Goal: Information Seeking & Learning: Understand process/instructions

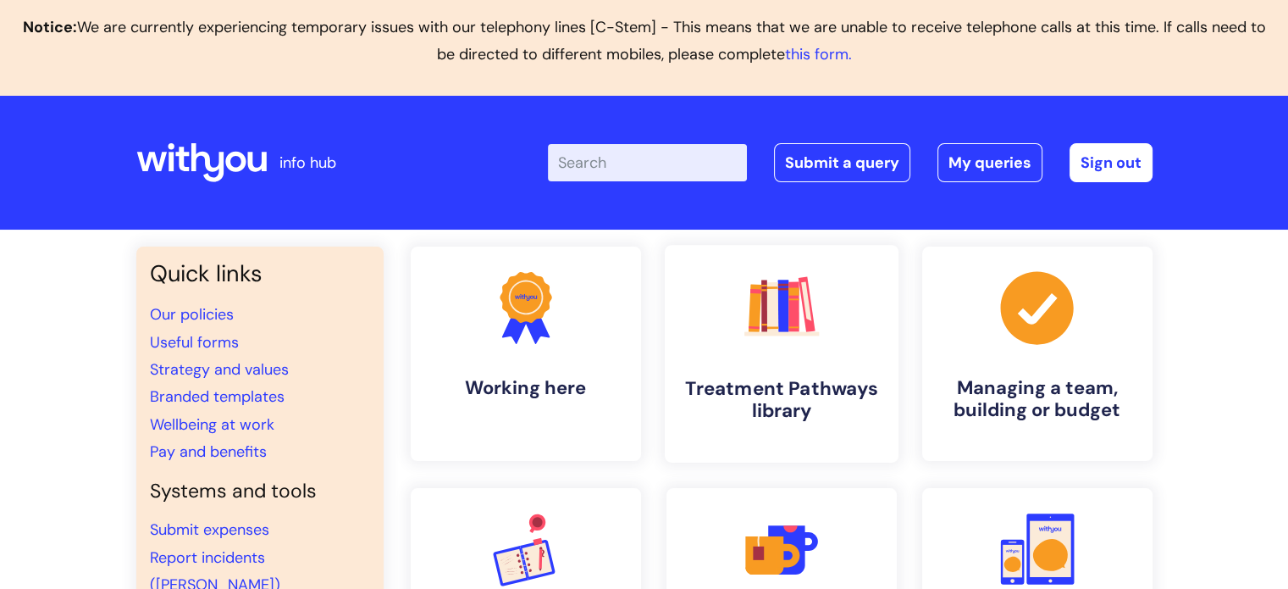
scroll to position [85, 0]
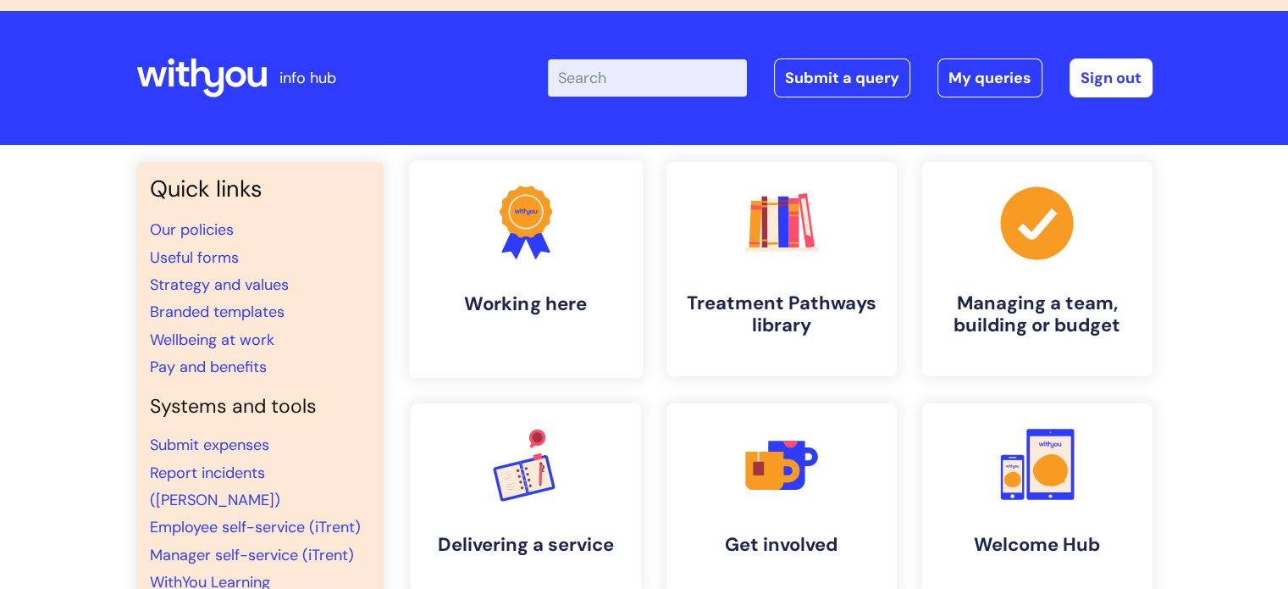
click at [599, 248] on link ".cls-1{fill:#f89b22;}.cls-1,.cls-2,.cls-3{stroke-width:0px;}.cls-2{fill:#2d3cff…" at bounding box center [525, 269] width 234 height 218
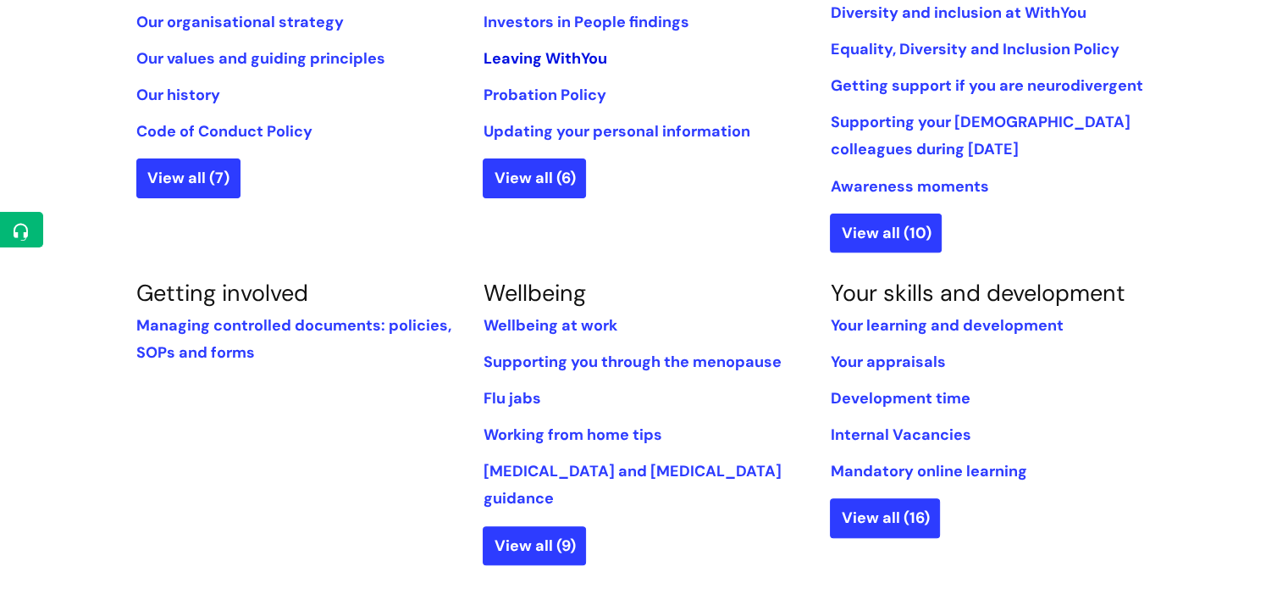
scroll to position [508, 0]
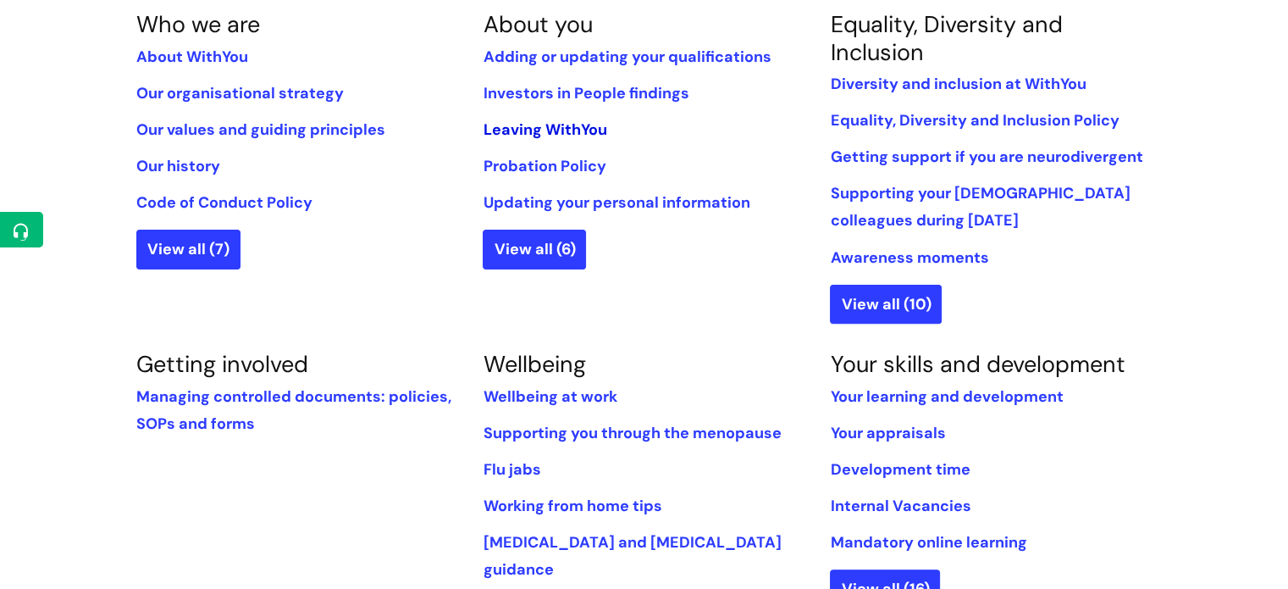
click at [562, 130] on link "Leaving WithYou" at bounding box center [545, 129] width 124 height 20
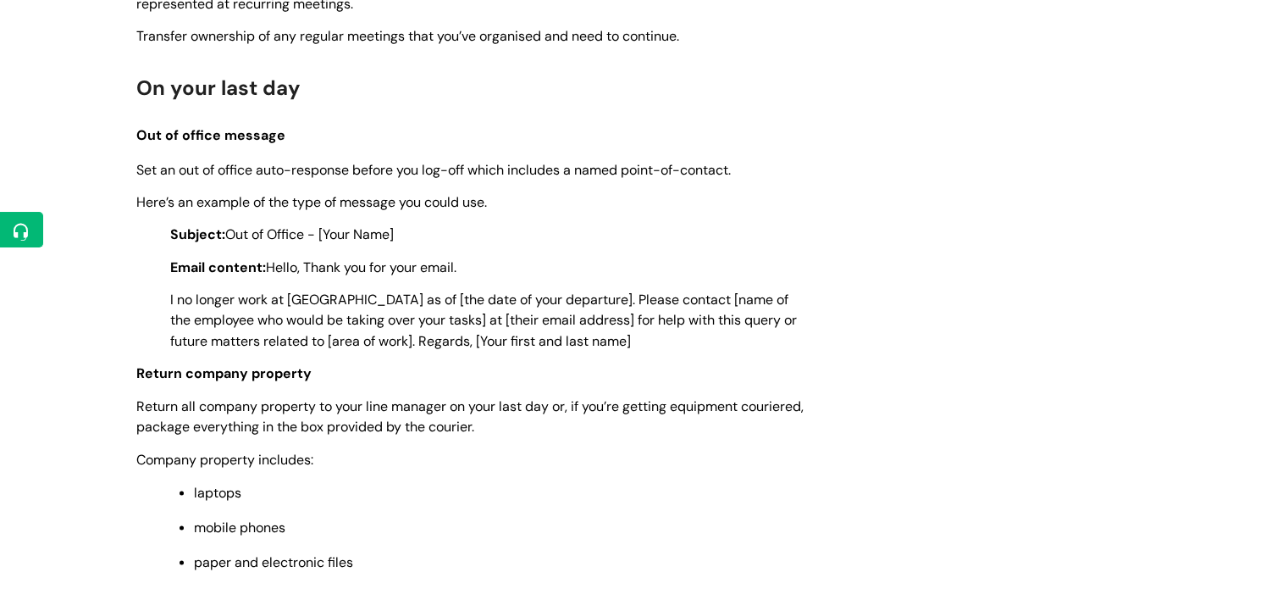
scroll to position [3558, 0]
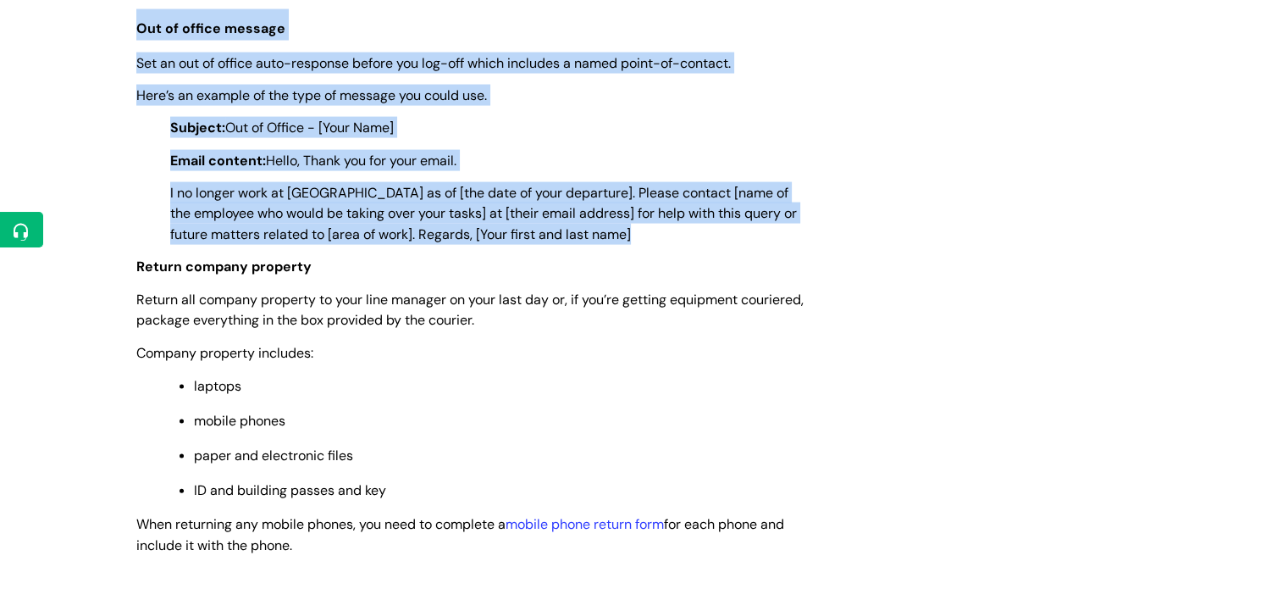
copy div "On your last day Out of office message Set an out of office auto-response befor…"
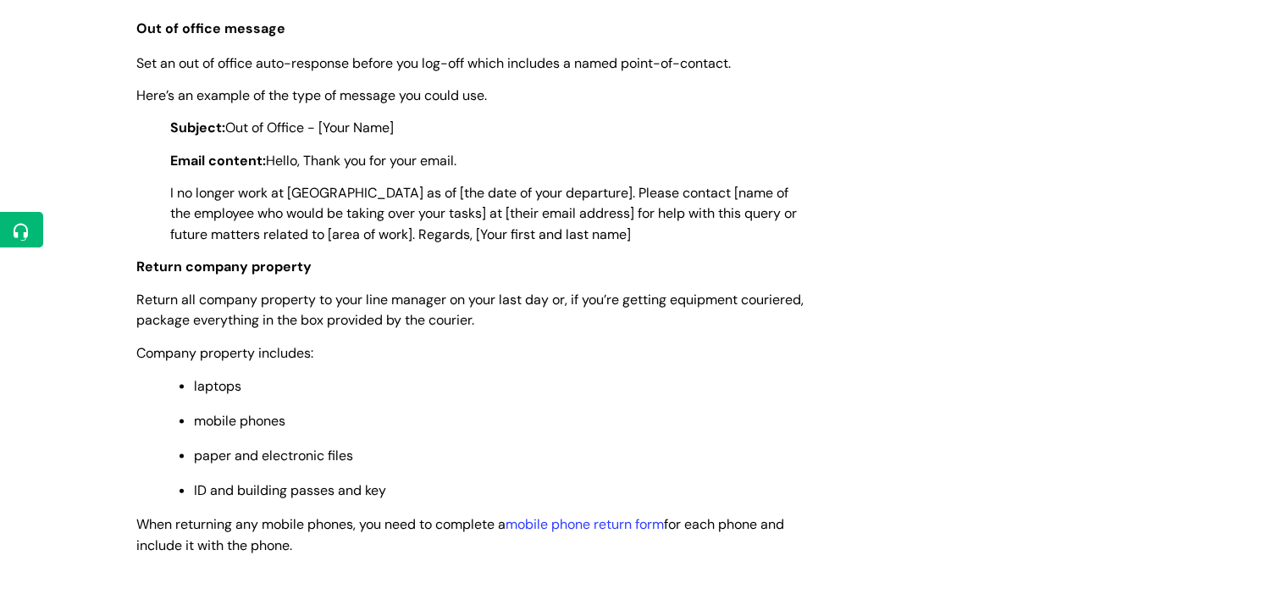
click at [529, 277] on p "Return company property" at bounding box center [470, 266] width 669 height 21
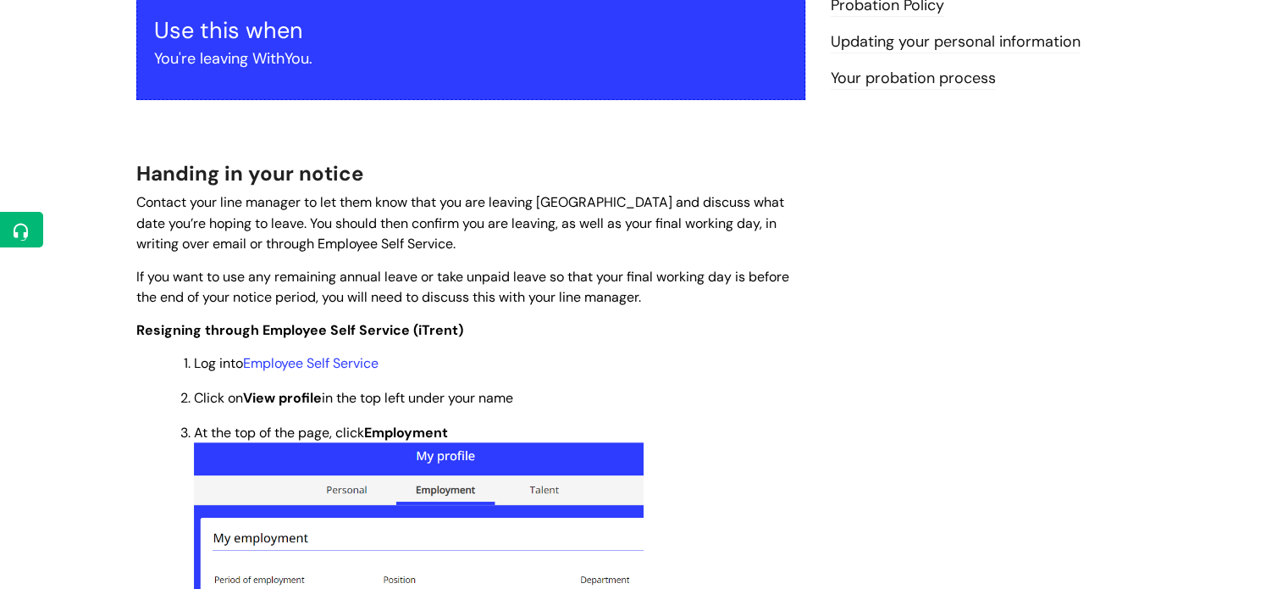
scroll to position [0, 0]
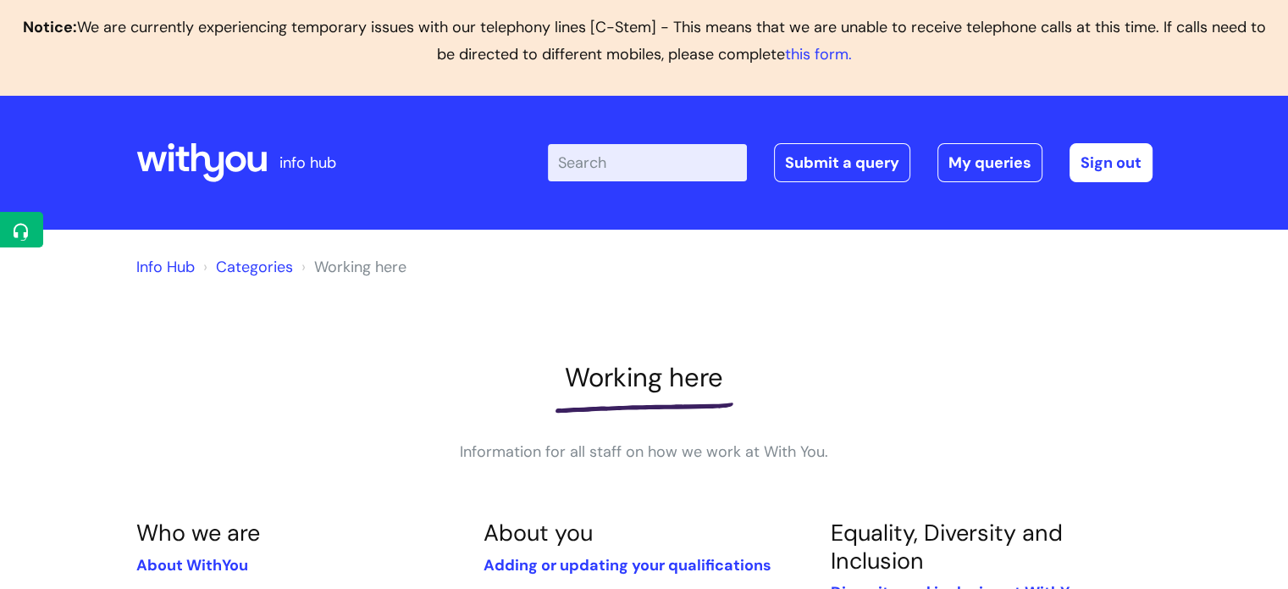
click at [142, 155] on icon at bounding box center [201, 162] width 130 height 41
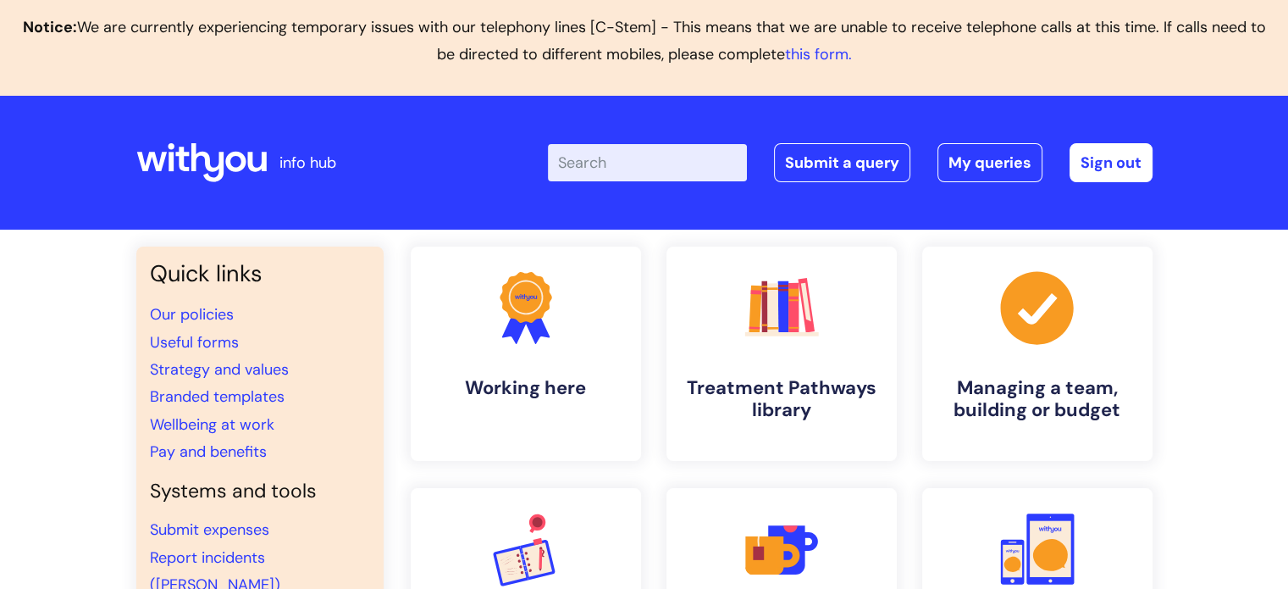
click at [132, 157] on header "info hub Enter your search term here... Search Submit a query My queries Welcom…" at bounding box center [644, 163] width 1288 height 134
drag, startPoint x: 105, startPoint y: 155, endPoint x: 58, endPoint y: 135, distance: 51.6
click at [56, 145] on header "info hub Enter your search term here... Search Submit a query My queries Welcom…" at bounding box center [644, 163] width 1288 height 134
click at [132, 156] on header "info hub Enter your search term here... Search Submit a query My queries Welcom…" at bounding box center [644, 163] width 1288 height 134
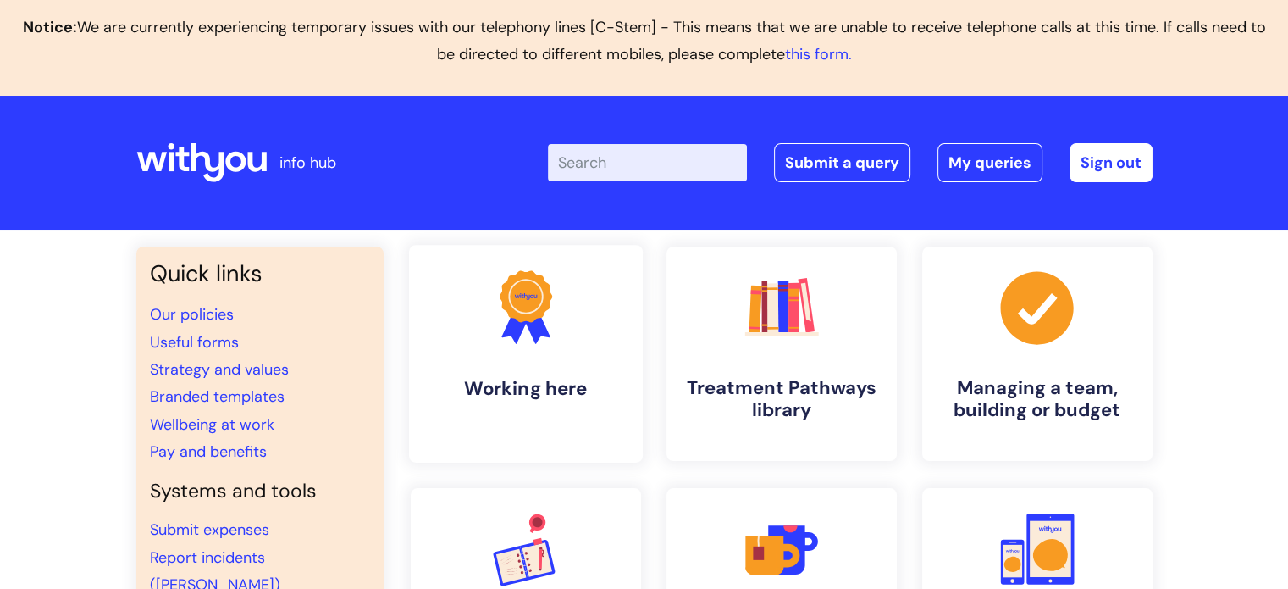
click at [546, 335] on icon at bounding box center [536, 325] width 28 height 36
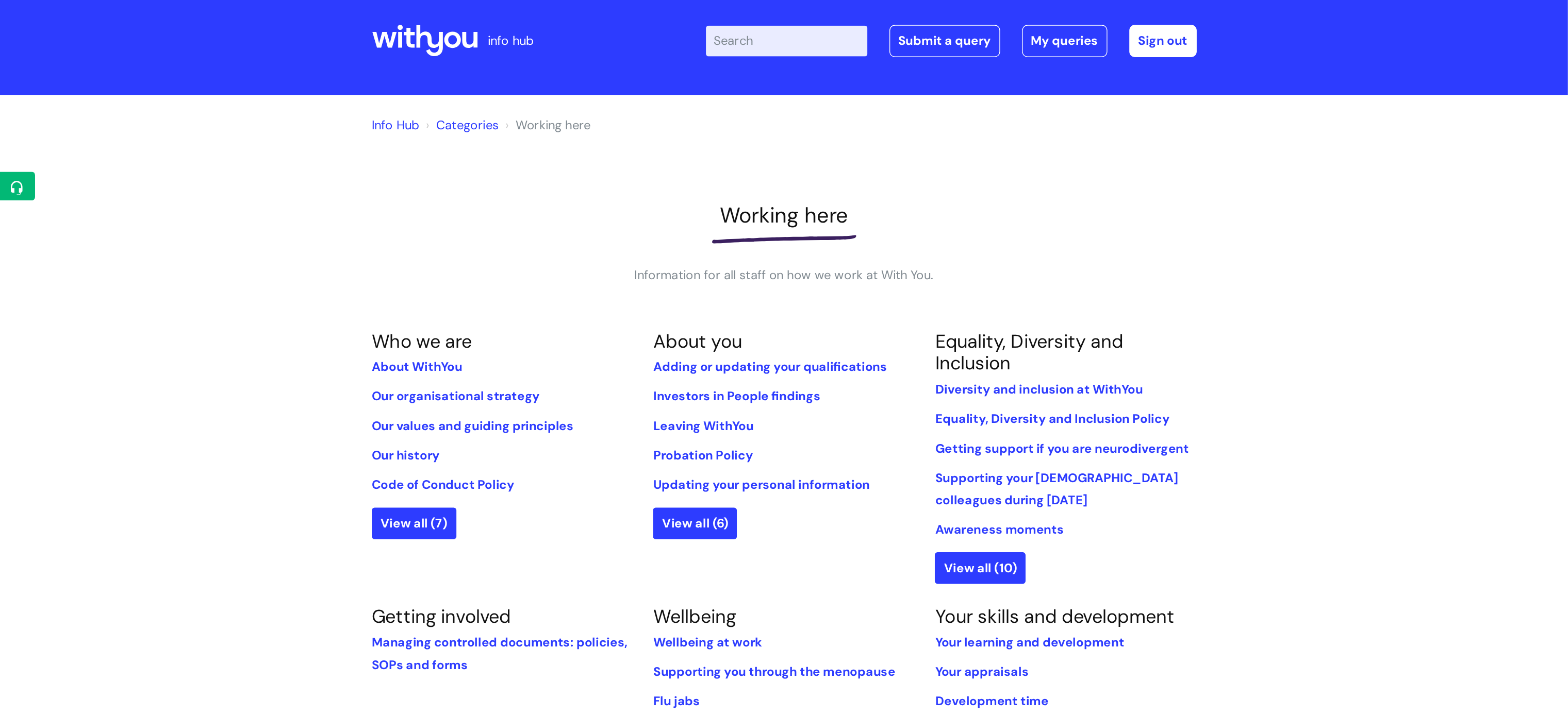
scroll to position [52, 0]
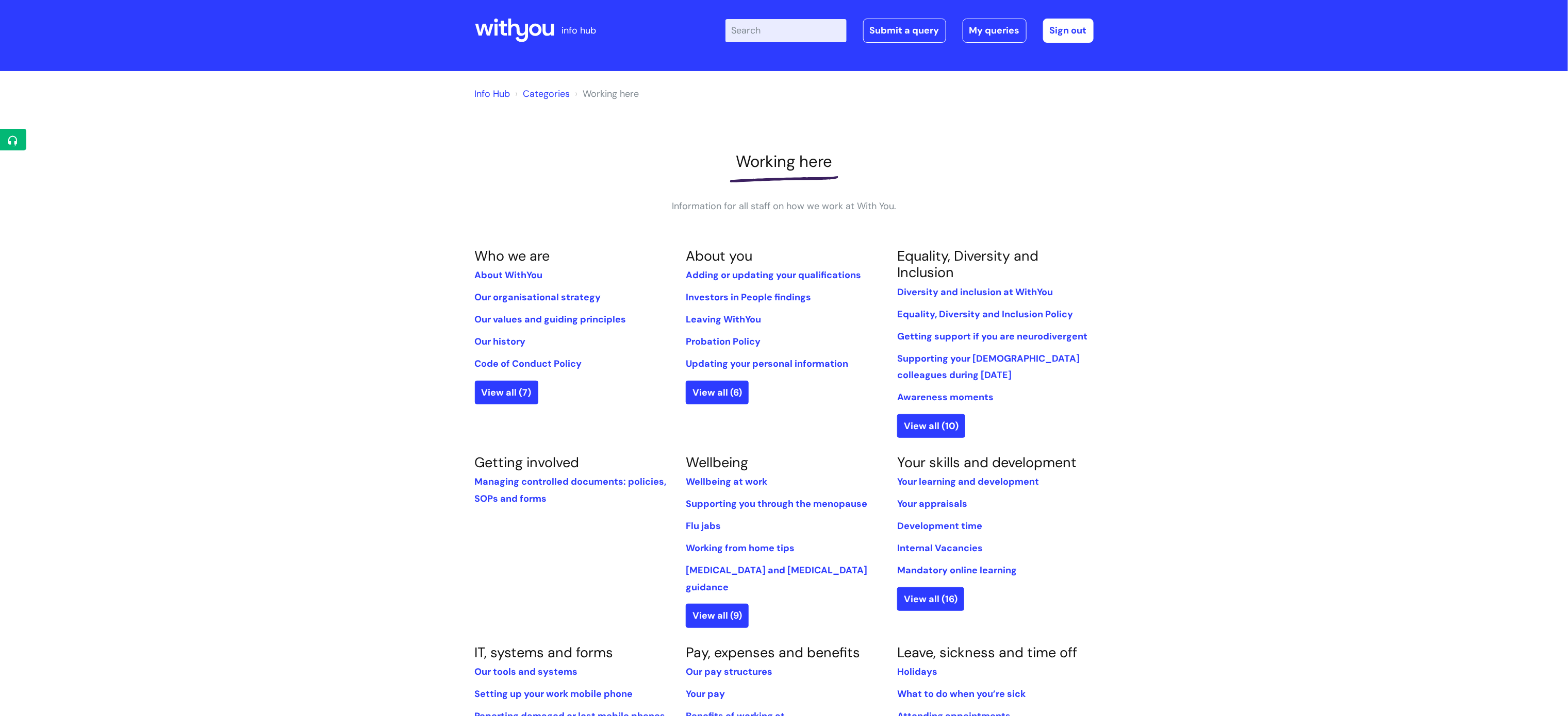
drag, startPoint x: 759, startPoint y: 4, endPoint x: 1110, endPoint y: 210, distance: 407.0
click at [1110, 210] on div "Info Hub Categories Working here Working here Information for all staff on how …" at bounding box center [784, 604] width 1568 height 1066
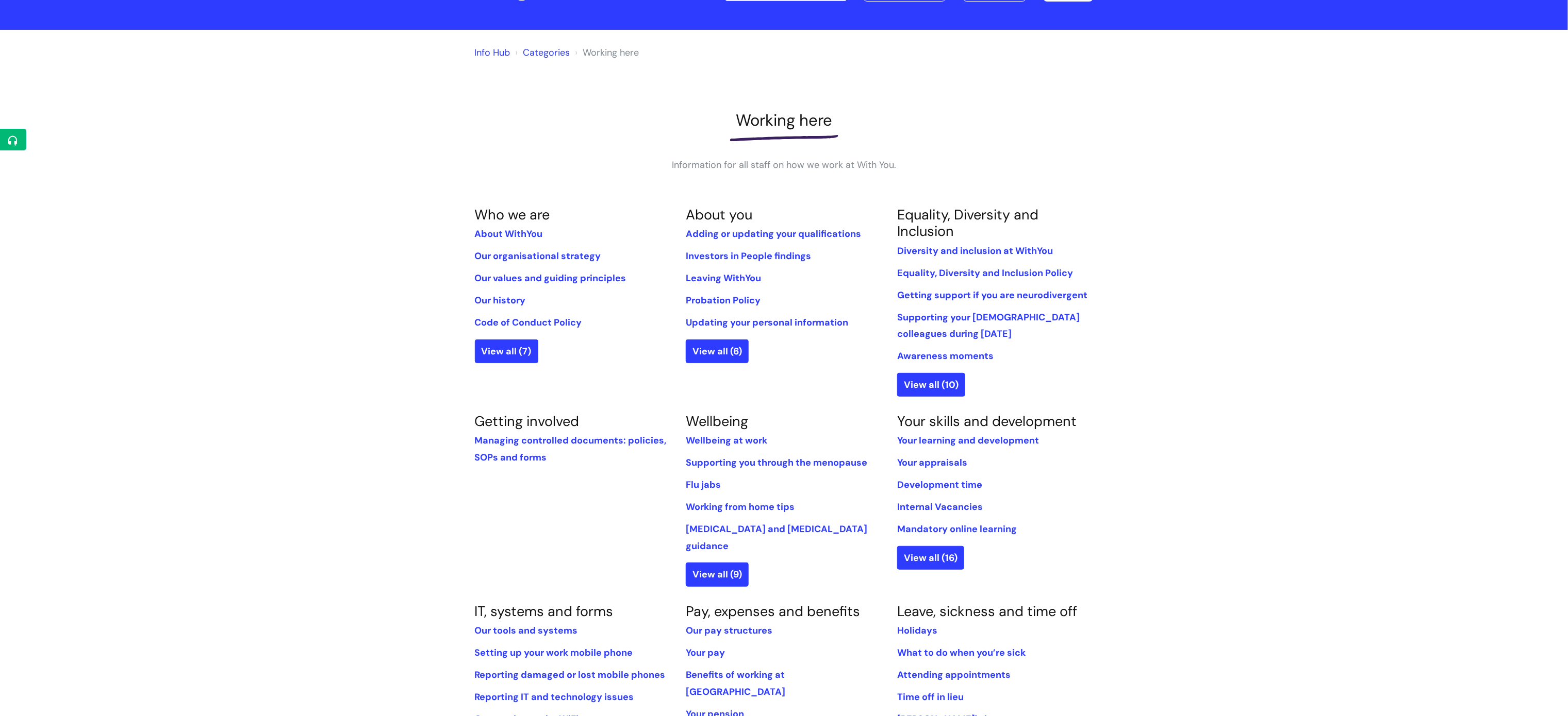
scroll to position [57, 0]
